Goal: Task Accomplishment & Management: Manage account settings

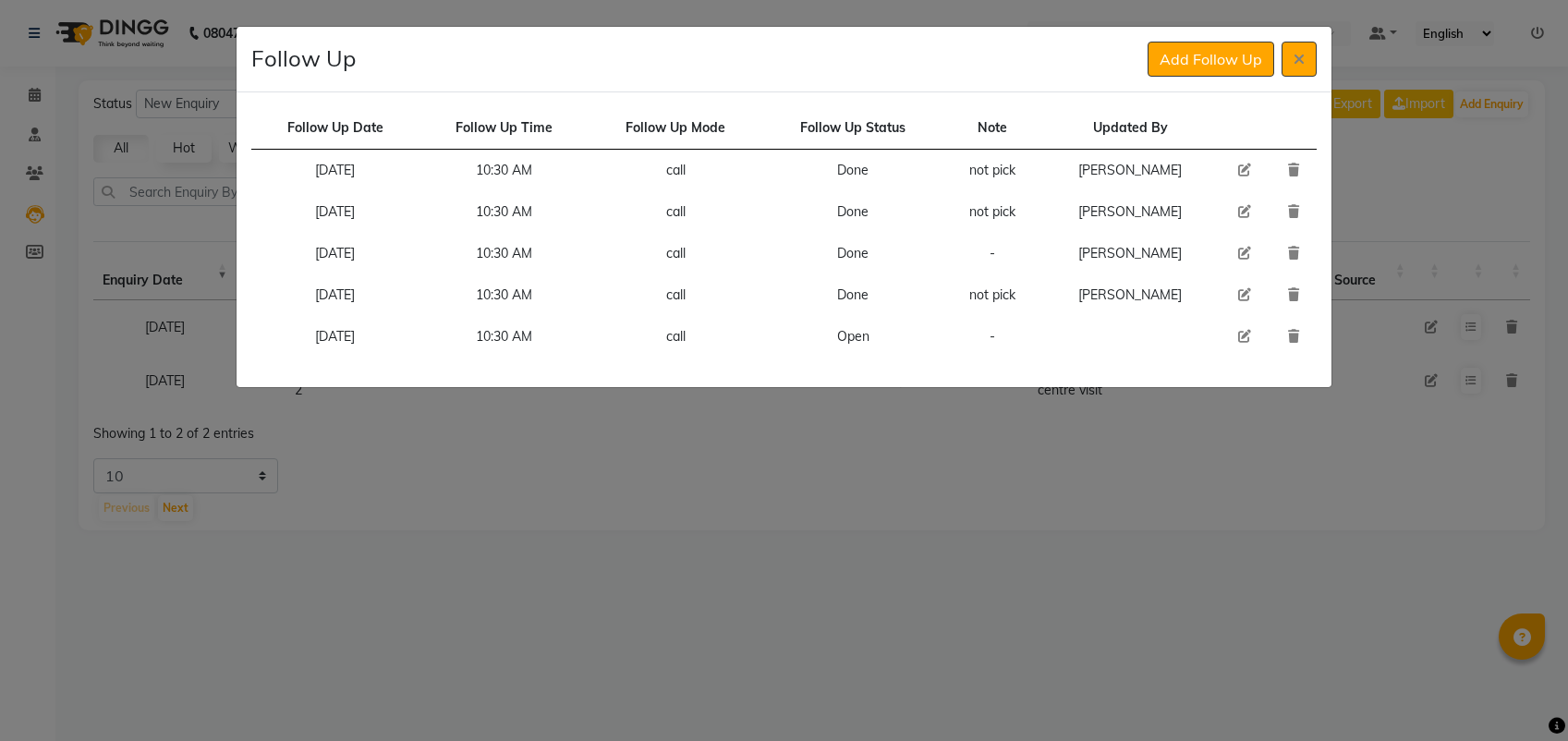
select select "custom"
select select "10"
click at [1300, 58] on icon at bounding box center [1300, 60] width 11 height 15
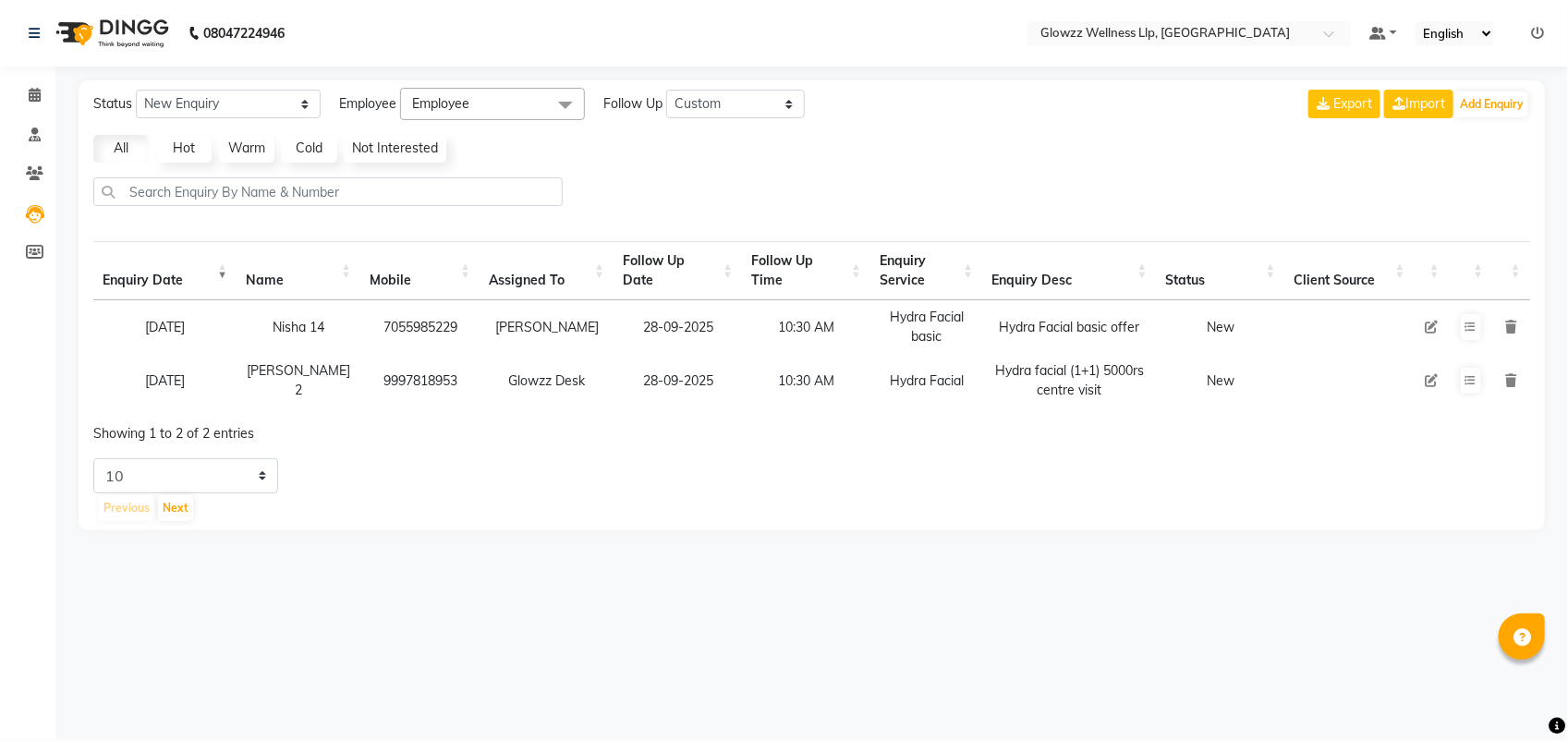
click at [1539, 29] on icon at bounding box center [1538, 33] width 13 height 13
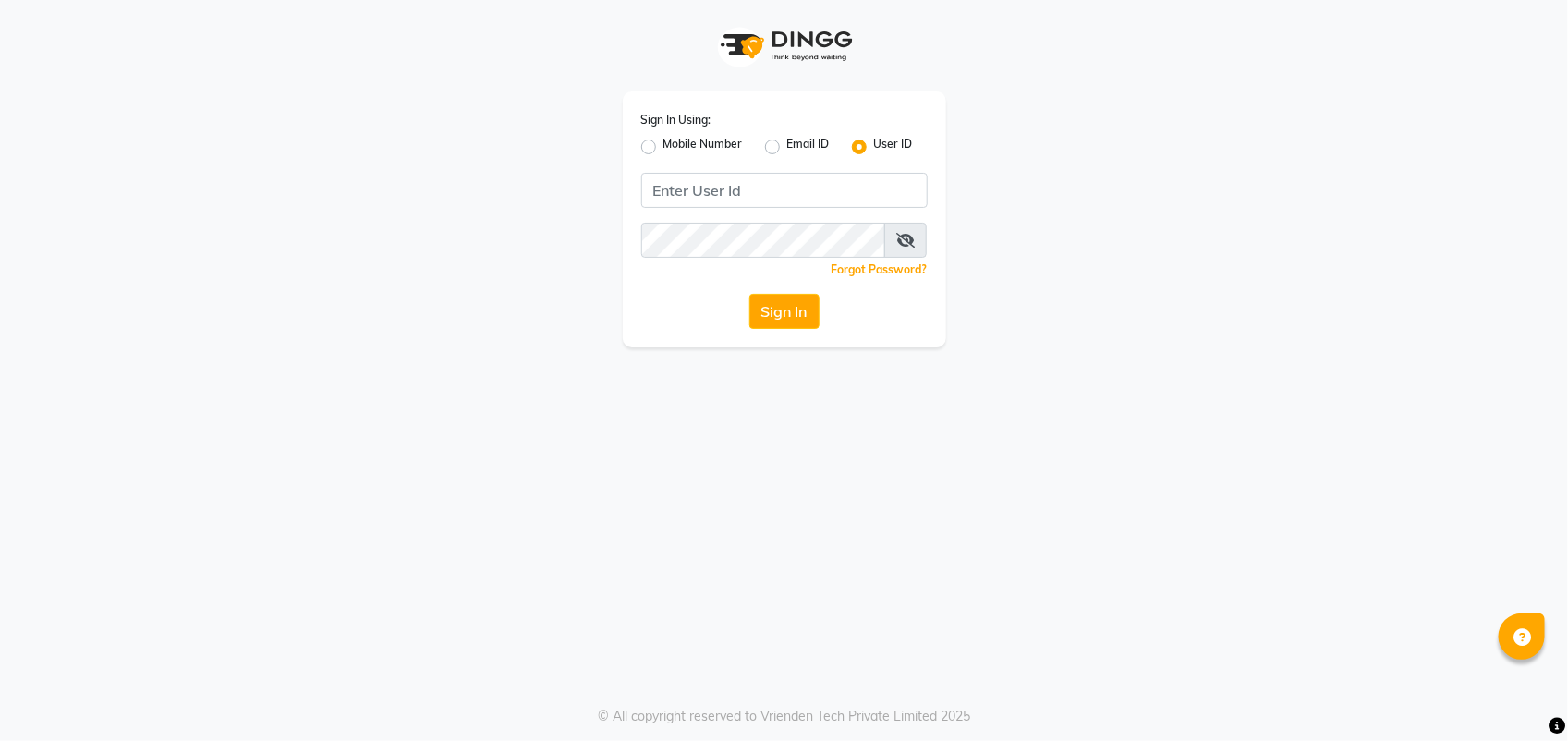
click at [663, 144] on label "Mobile Number" at bounding box center [703, 146] width 80 height 22
click at [663, 144] on input "Mobile Number" at bounding box center [669, 141] width 12 height 12
radio input "true"
radio input "false"
click at [778, 186] on input "Username" at bounding box center [815, 190] width 225 height 35
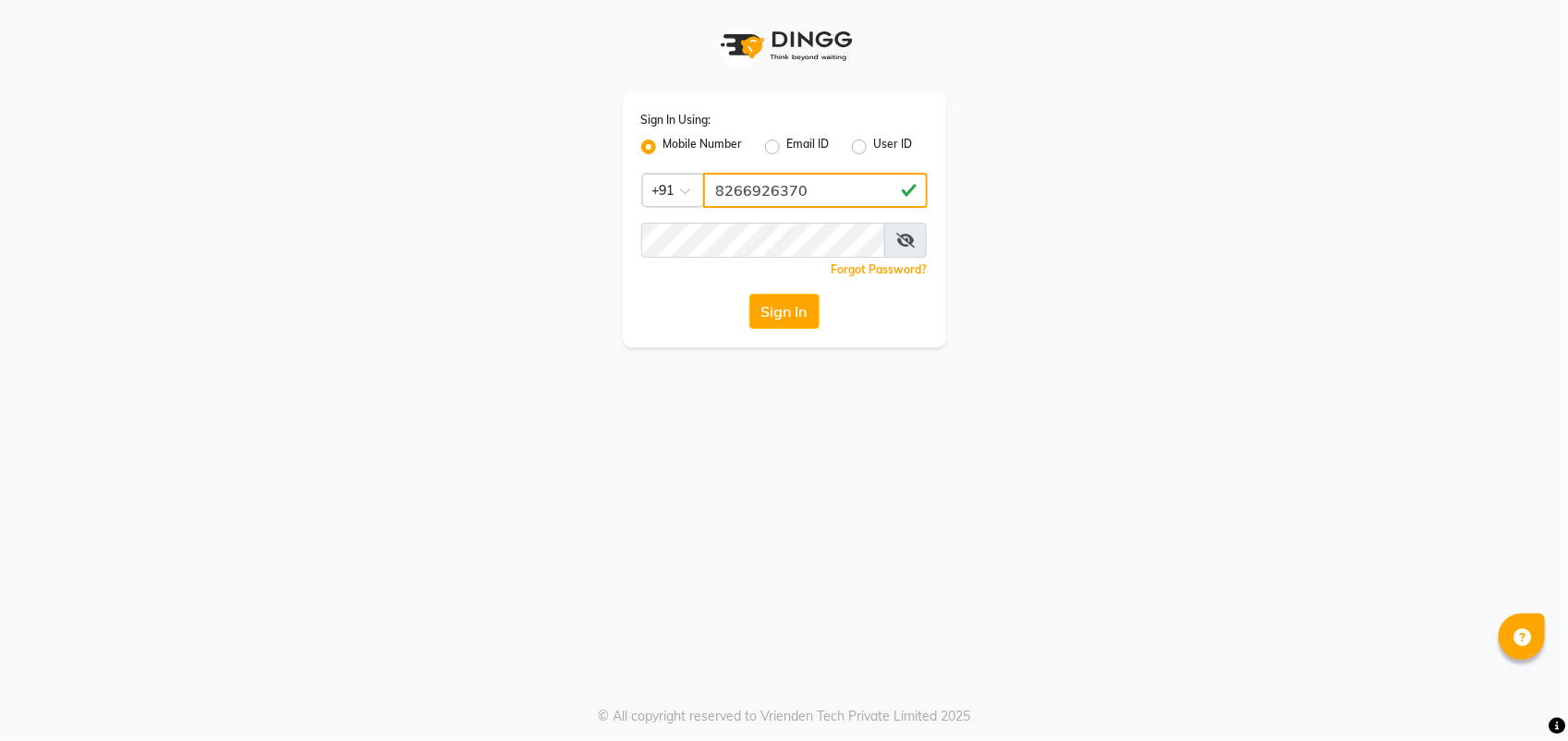
type input "8266926370"
click at [776, 298] on button "Sign In" at bounding box center [784, 311] width 70 height 35
